Goal: Navigation & Orientation: Find specific page/section

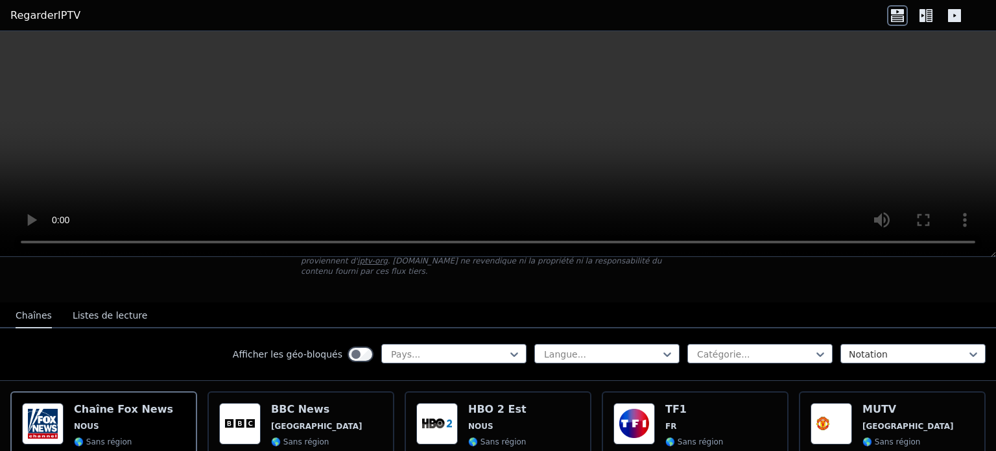
scroll to position [130, 0]
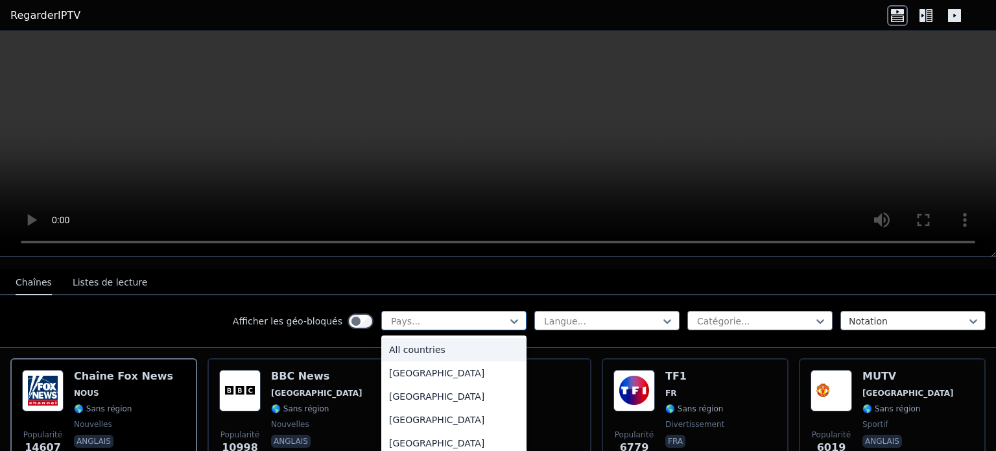
click at [479, 314] on div at bounding box center [449, 320] width 118 height 13
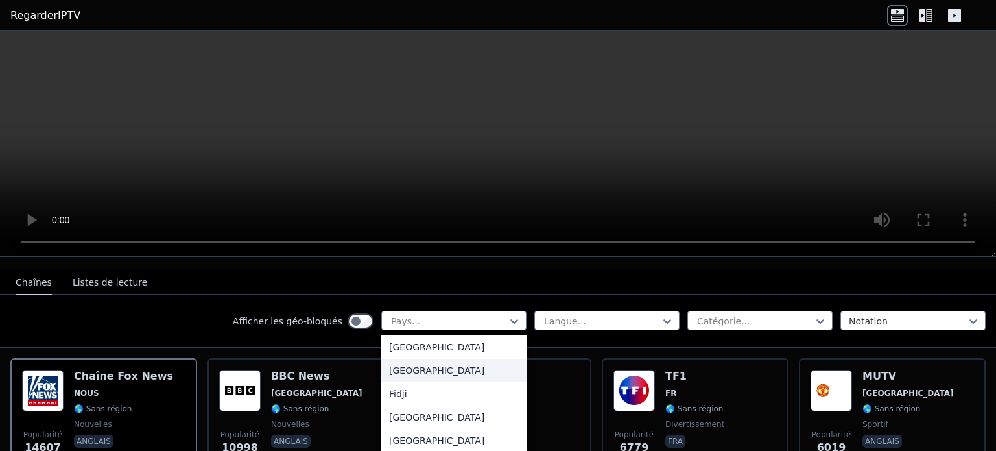
scroll to position [1491, 0]
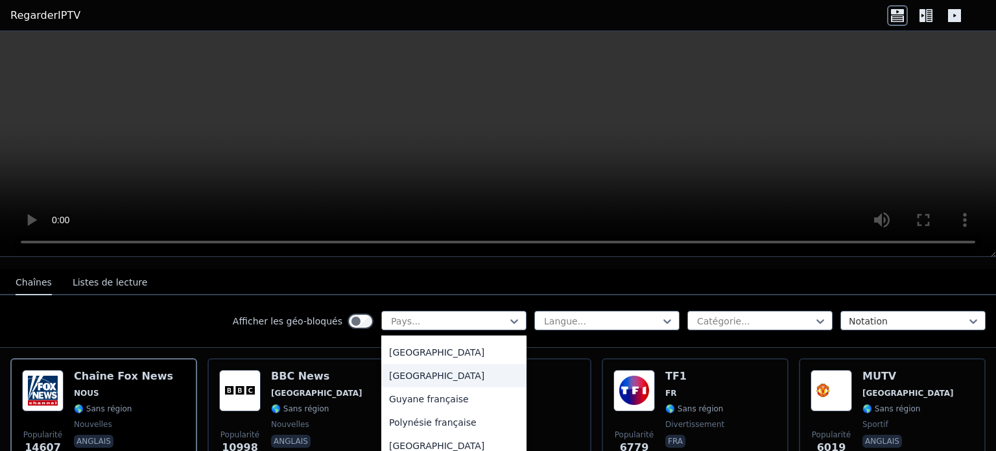
click at [398, 375] on font "[GEOGRAPHIC_DATA]" at bounding box center [436, 375] width 95 height 10
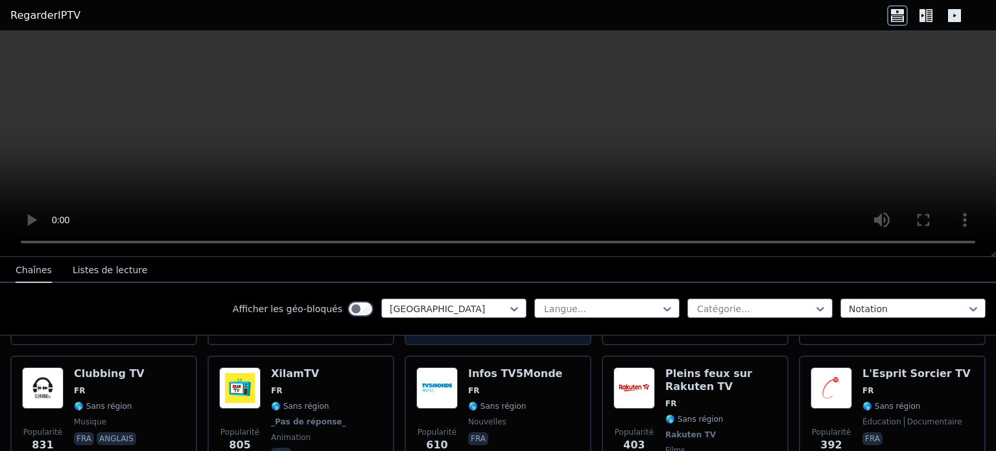
scroll to position [389, 0]
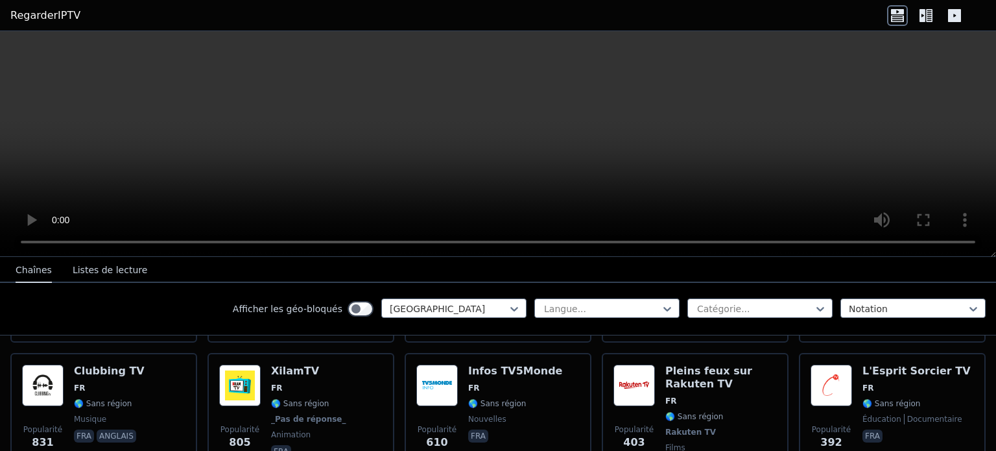
click at [925, 13] on icon at bounding box center [922, 15] width 6 height 13
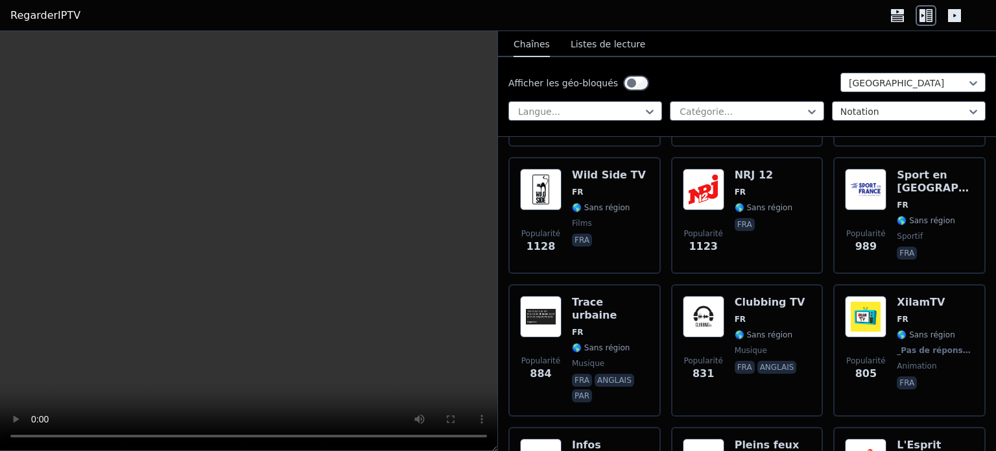
click at [591, 42] on font "Listes de lecture" at bounding box center [608, 44] width 75 height 10
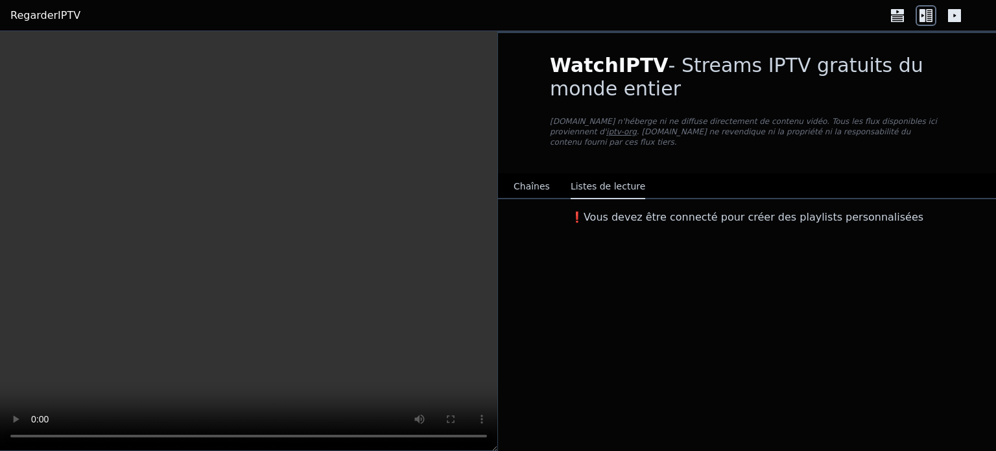
click at [523, 181] on font "Chaînes" at bounding box center [532, 186] width 36 height 10
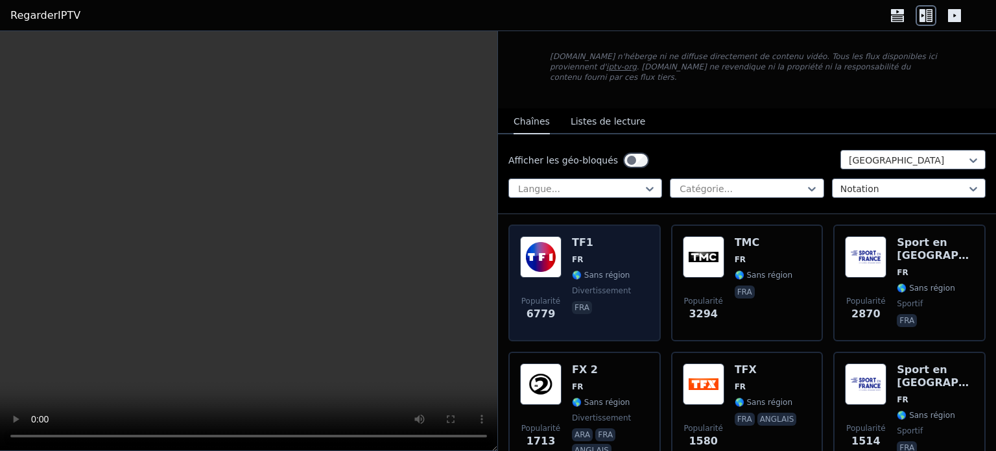
scroll to position [130, 0]
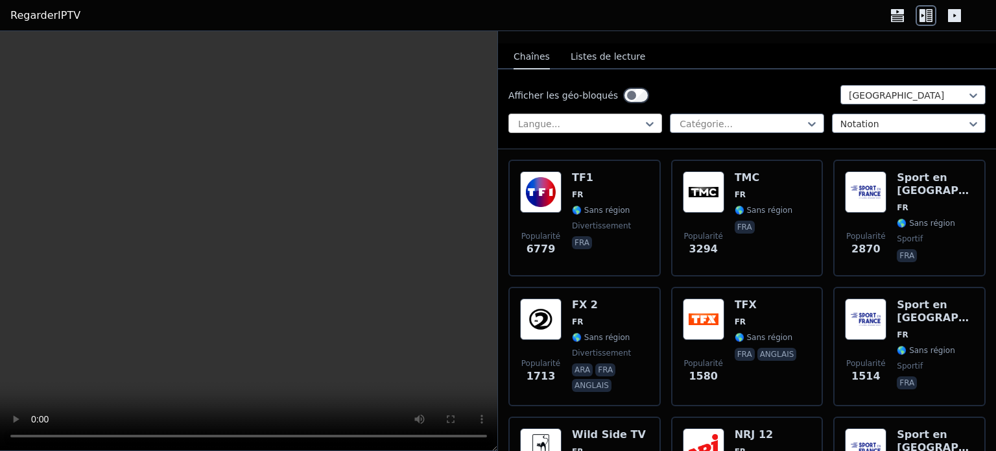
click at [615, 117] on div at bounding box center [580, 123] width 126 height 13
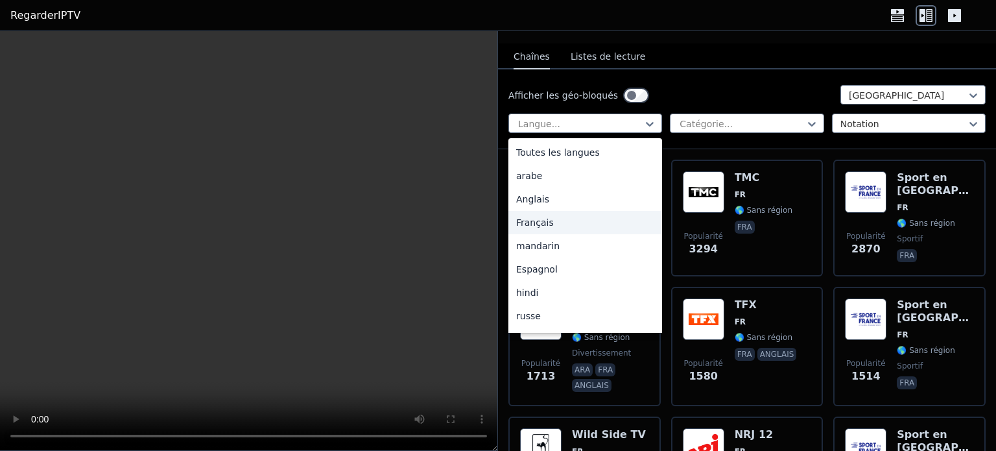
click at [552, 211] on div "Français" at bounding box center [585, 222] width 154 height 23
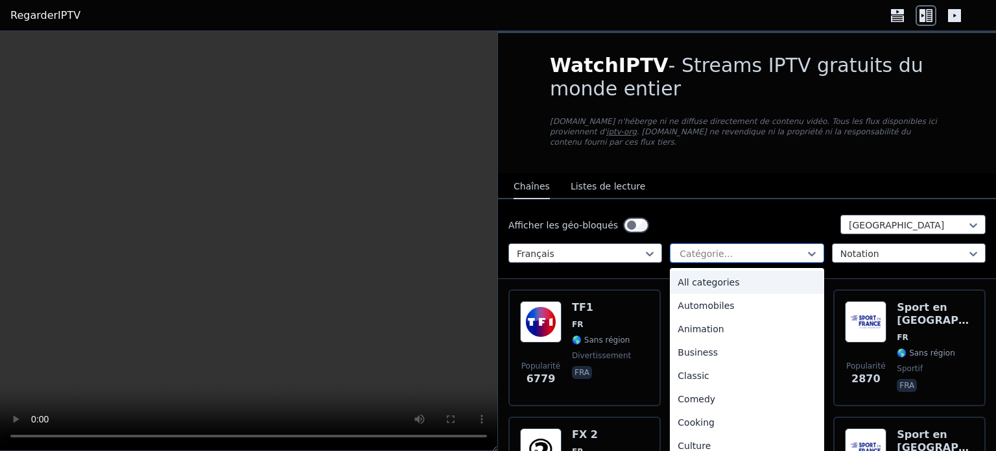
click at [754, 247] on div at bounding box center [741, 253] width 126 height 13
click at [715, 300] on font "Automobiles" at bounding box center [706, 305] width 56 height 10
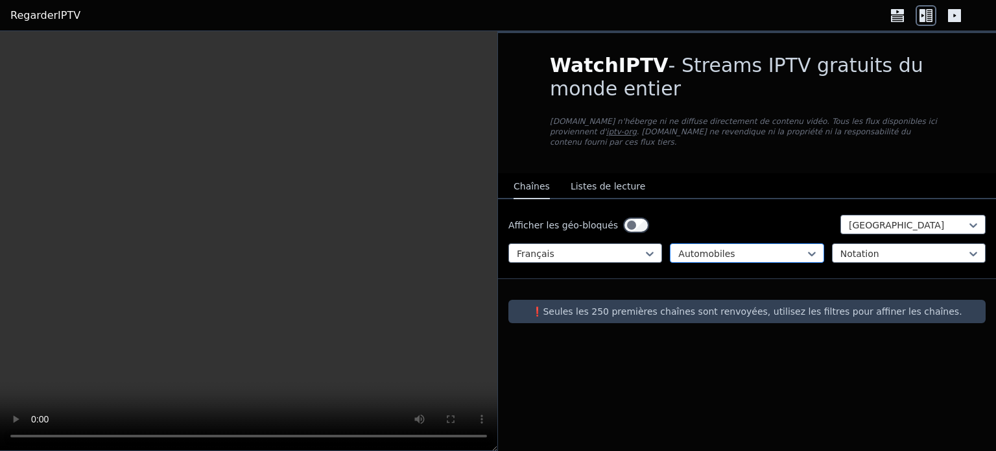
click at [724, 247] on div at bounding box center [741, 253] width 126 height 13
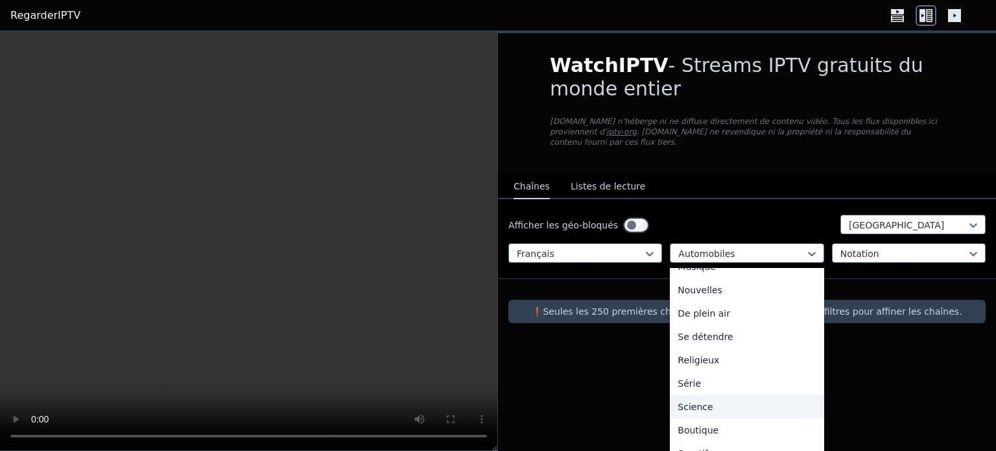
scroll to position [446, 0]
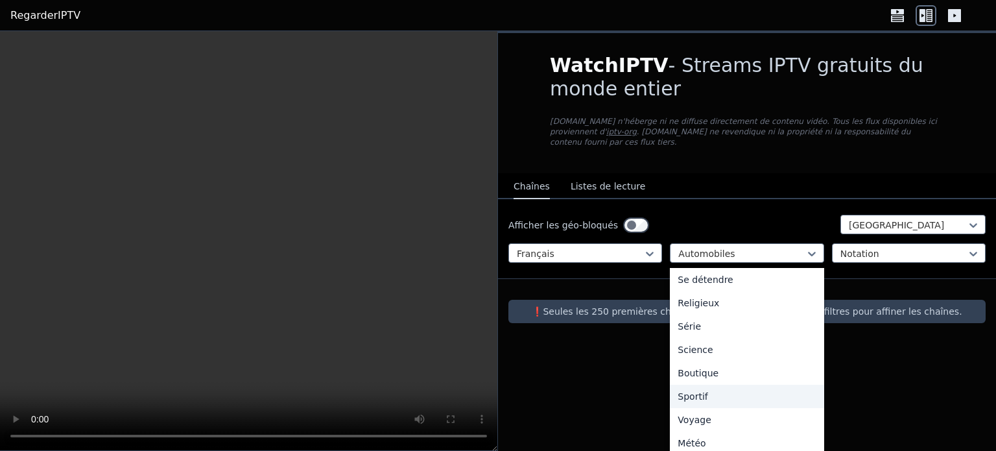
click at [700, 391] on font "Sportif" at bounding box center [693, 396] width 30 height 10
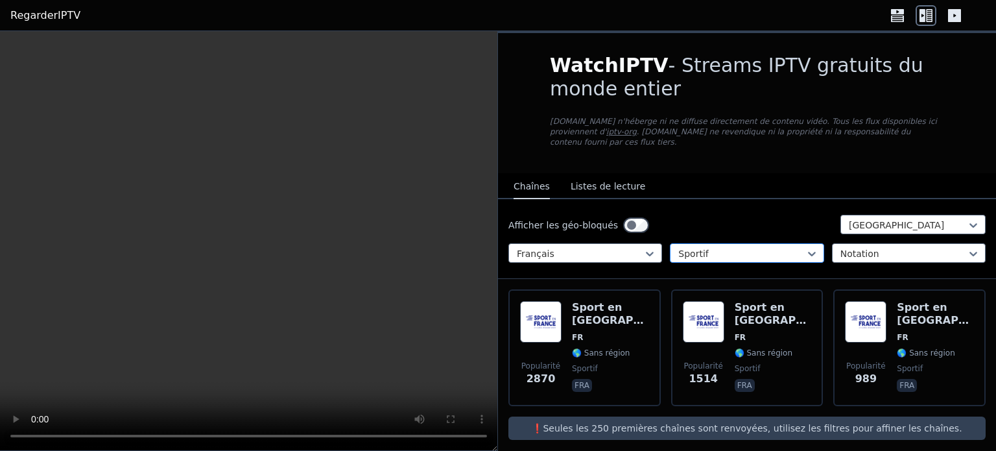
click at [741, 247] on div at bounding box center [741, 253] width 126 height 13
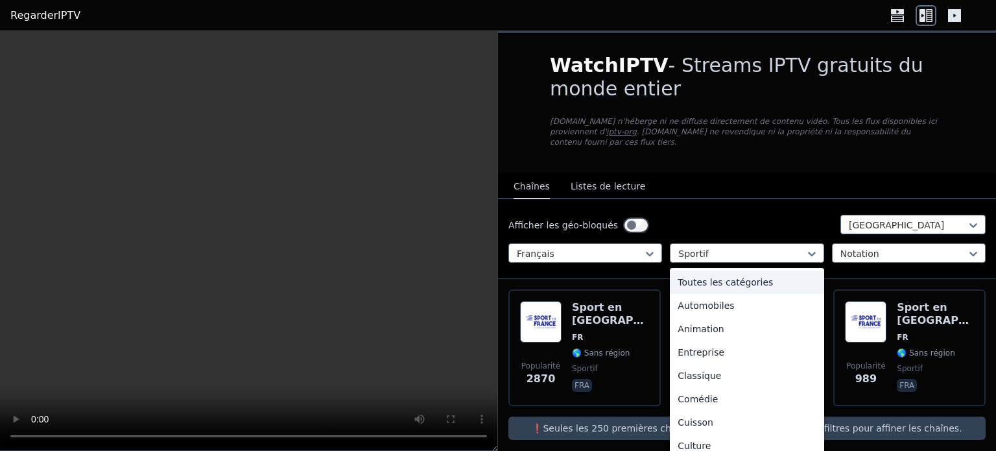
click at [726, 277] on font "Toutes les catégories" at bounding box center [725, 282] width 95 height 10
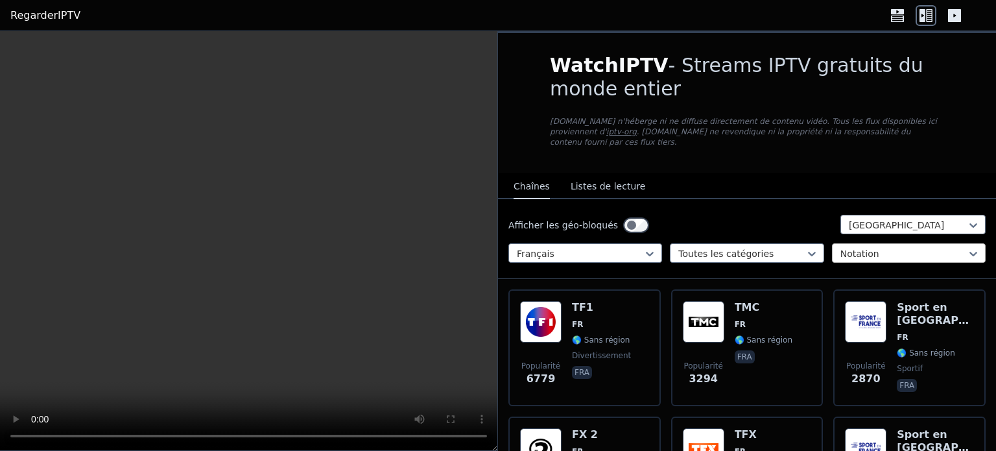
click at [849, 247] on div at bounding box center [903, 253] width 126 height 13
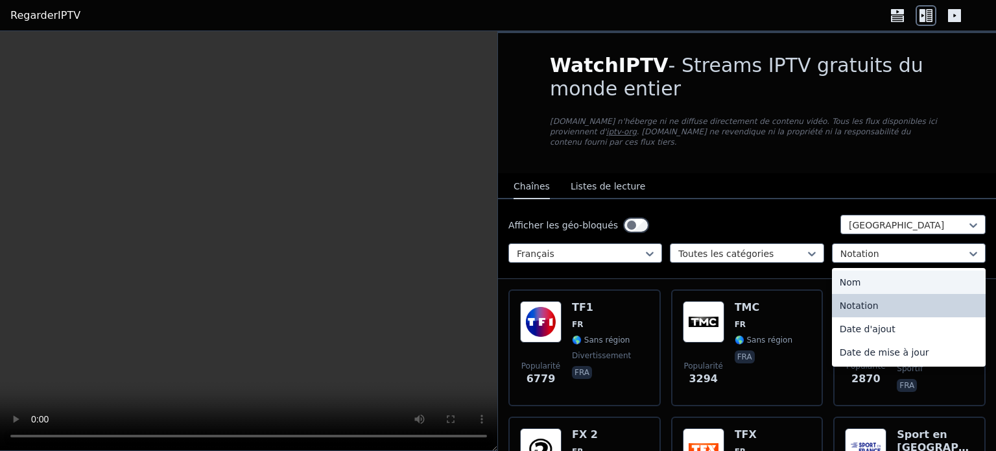
click at [855, 270] on div "Nom" at bounding box center [909, 281] width 154 height 23
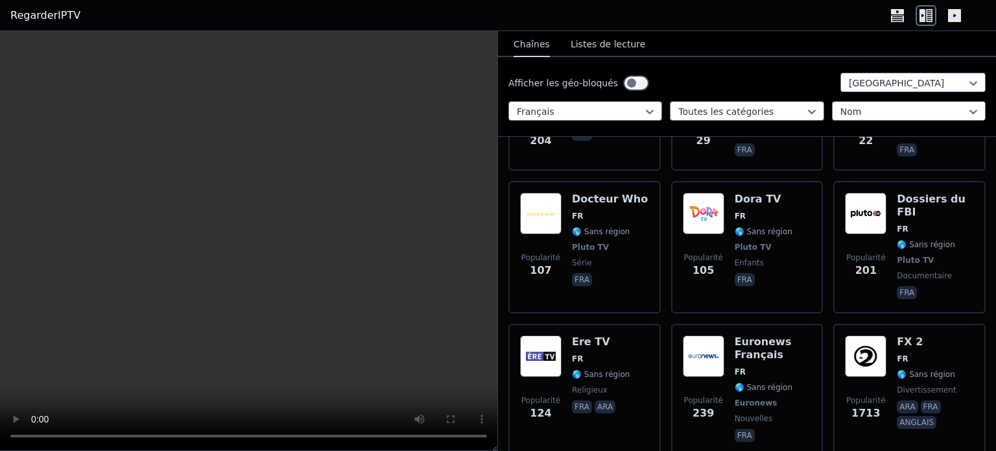
scroll to position [2140, 0]
